Goal: Navigation & Orientation: Find specific page/section

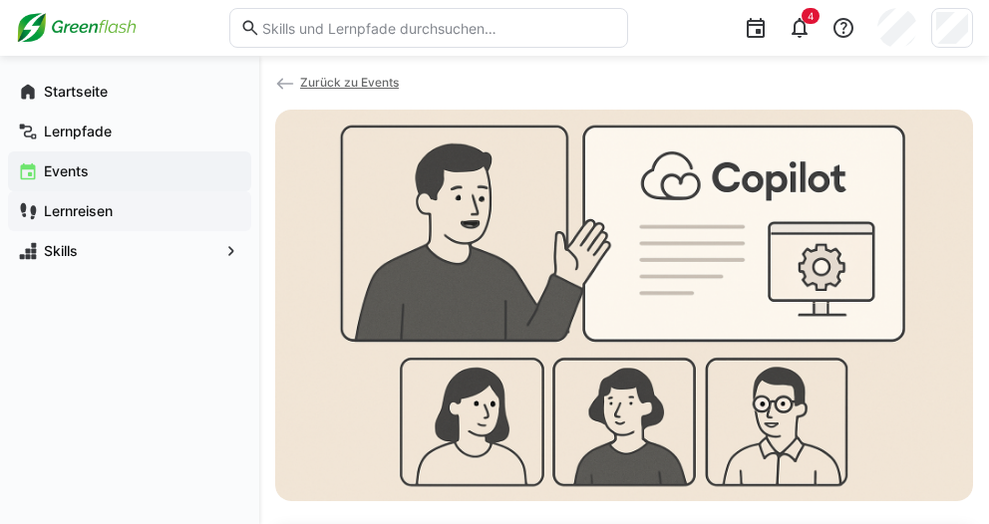
click at [0, 0] on app-navigation-label "Lernreisen" at bounding box center [0, 0] width 0 height 0
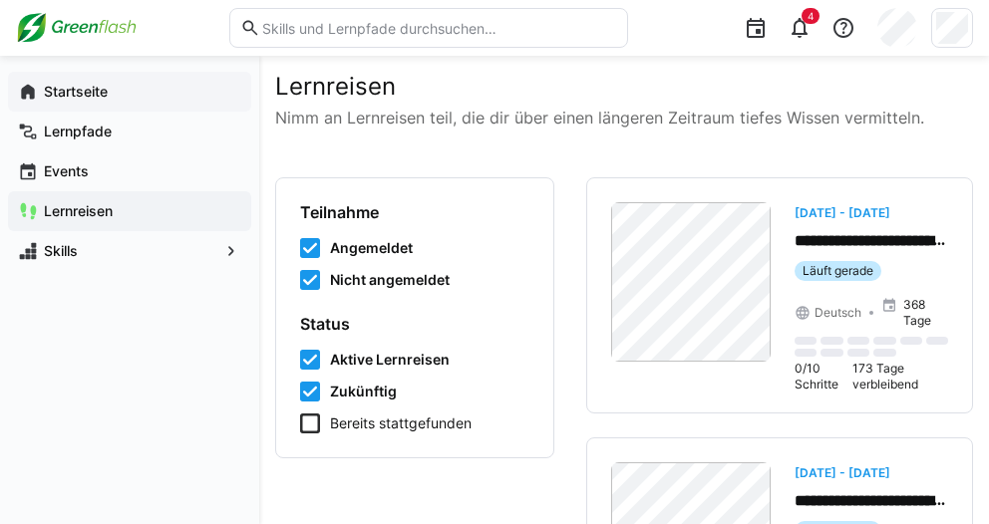
click at [59, 101] on span "Startseite" at bounding box center [141, 92] width 200 height 20
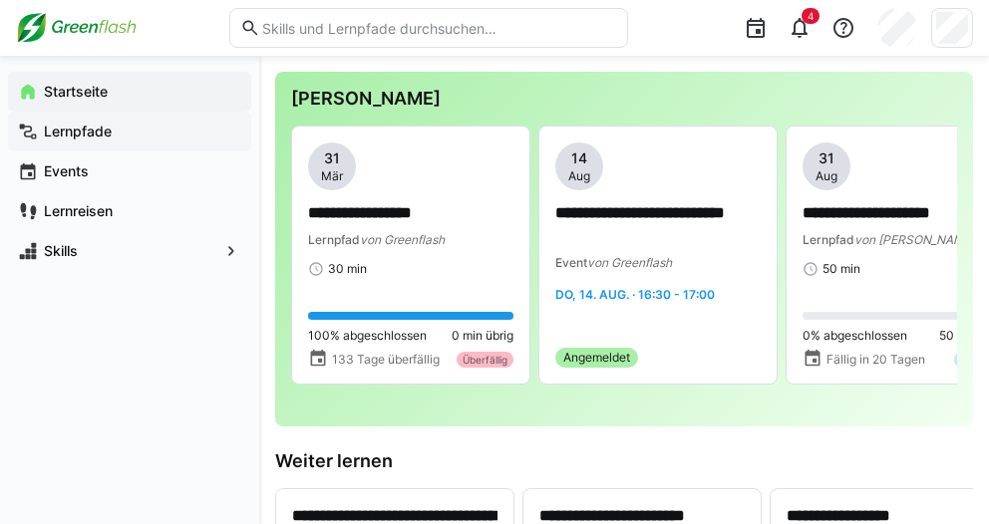
click at [0, 0] on app-navigation-label "Lernpfade" at bounding box center [0, 0] width 0 height 0
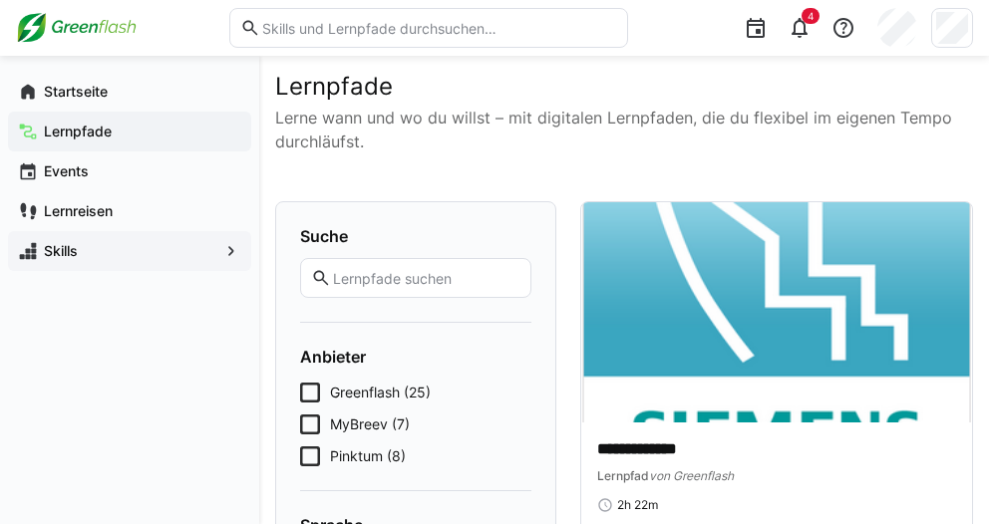
click at [79, 239] on div "Skills" at bounding box center [129, 251] width 243 height 40
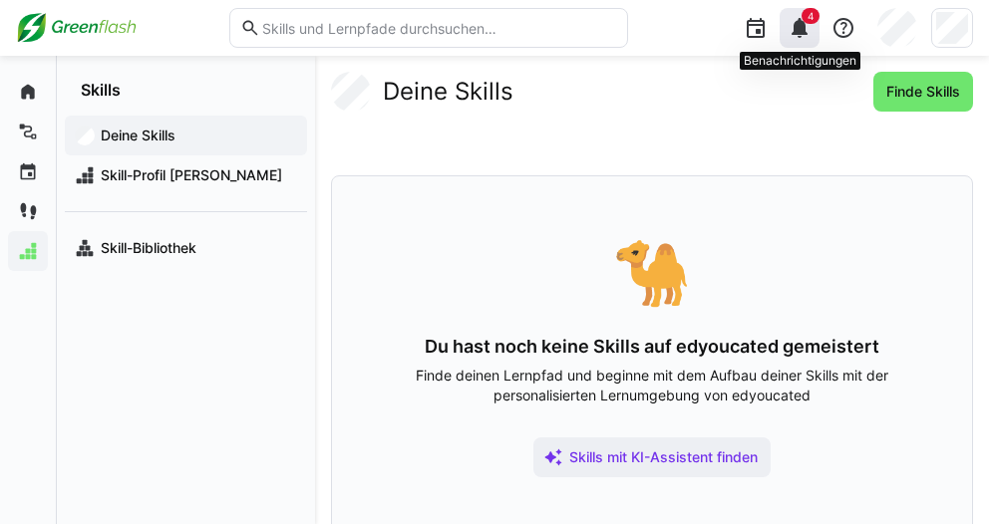
click at [792, 40] on div "4" at bounding box center [800, 28] width 40 height 40
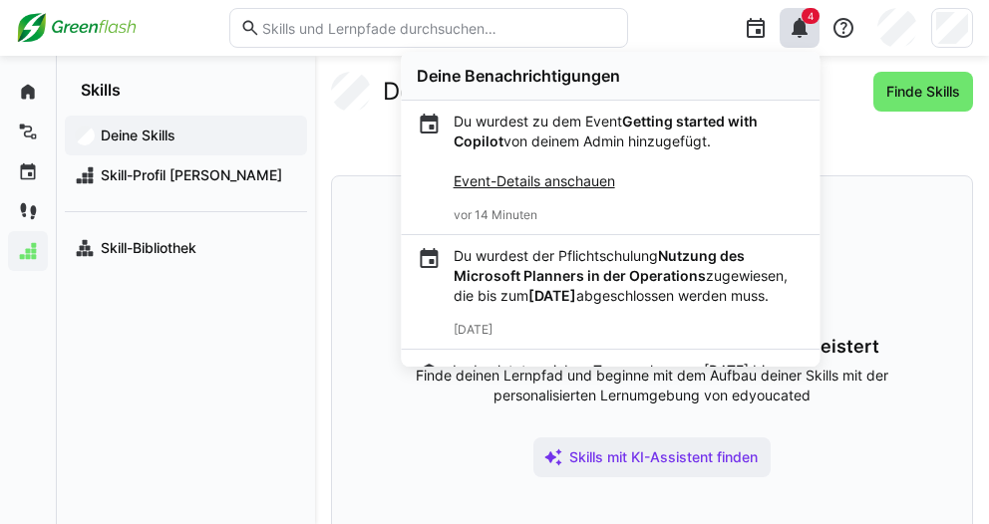
click at [678, 44] on div "**********" at bounding box center [494, 28] width 957 height 56
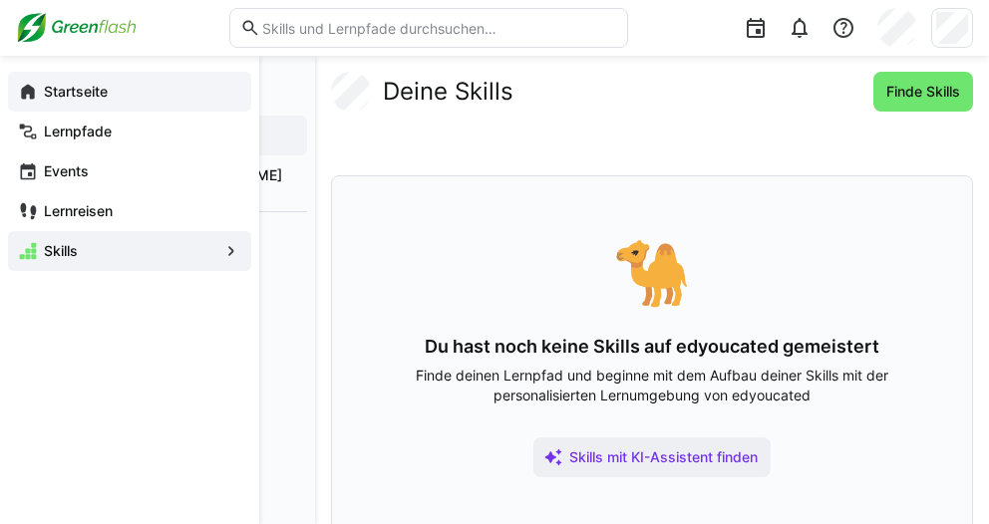
click at [45, 105] on div "Startseite" at bounding box center [129, 92] width 243 height 40
